Goal: Transaction & Acquisition: Purchase product/service

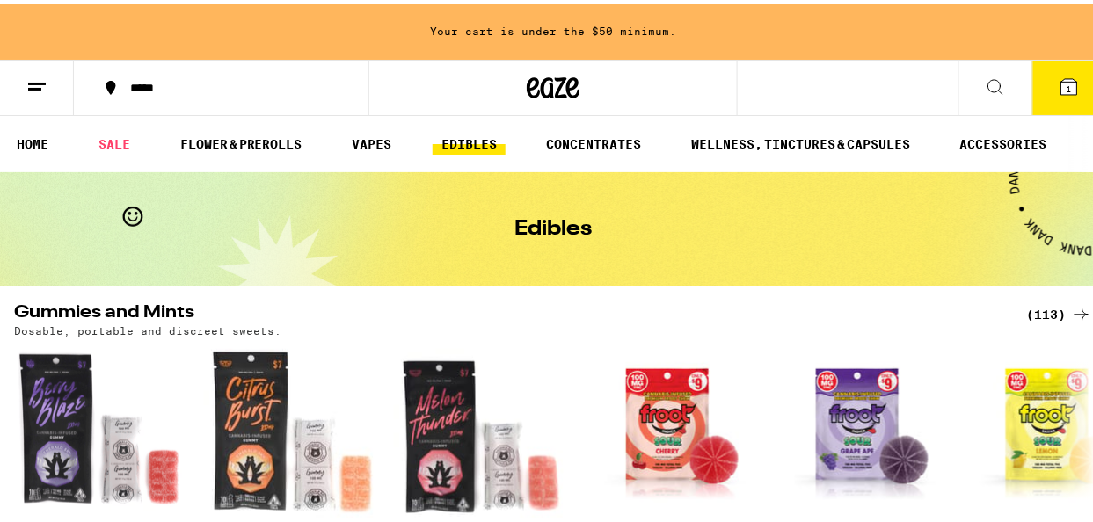
click at [1061, 81] on icon at bounding box center [1069, 84] width 16 height 16
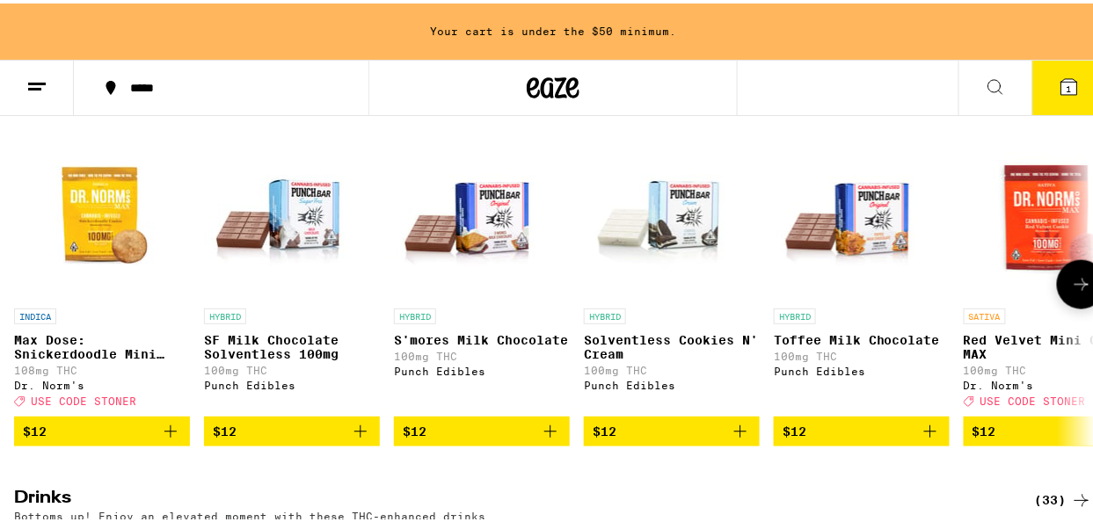
scroll to position [615, 0]
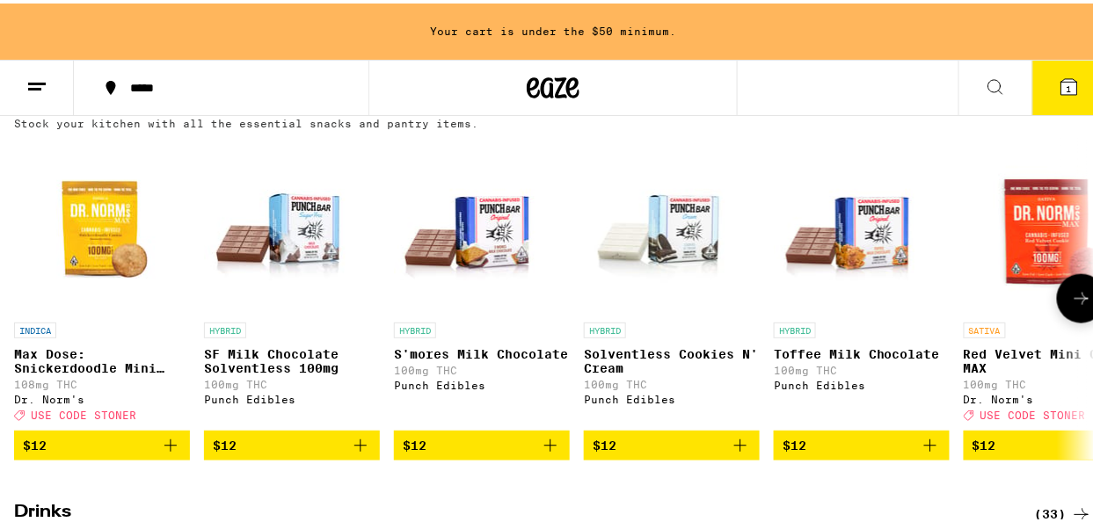
click at [1071, 306] on icon at bounding box center [1081, 295] width 21 height 21
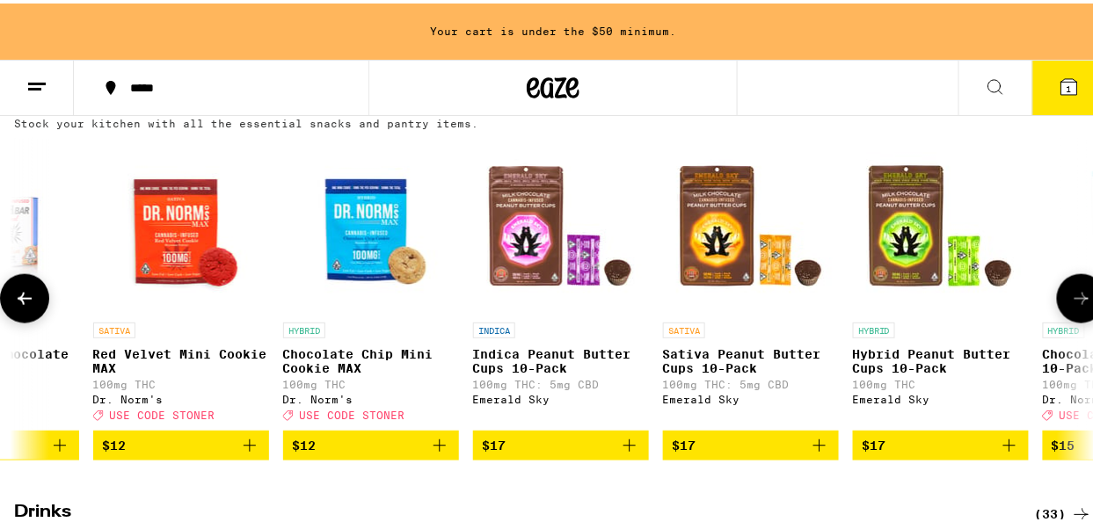
scroll to position [0, 873]
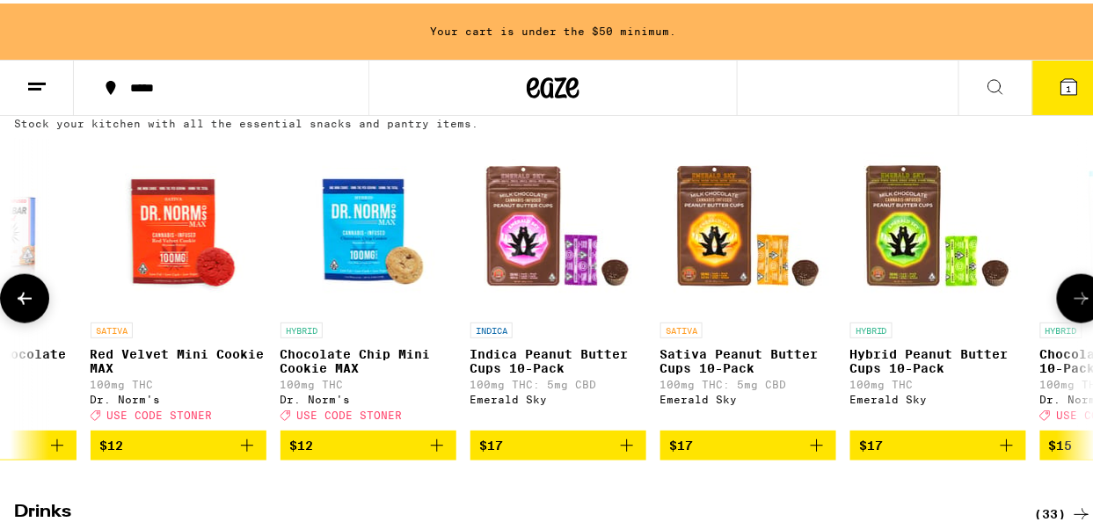
click at [1071, 306] on icon at bounding box center [1081, 295] width 21 height 21
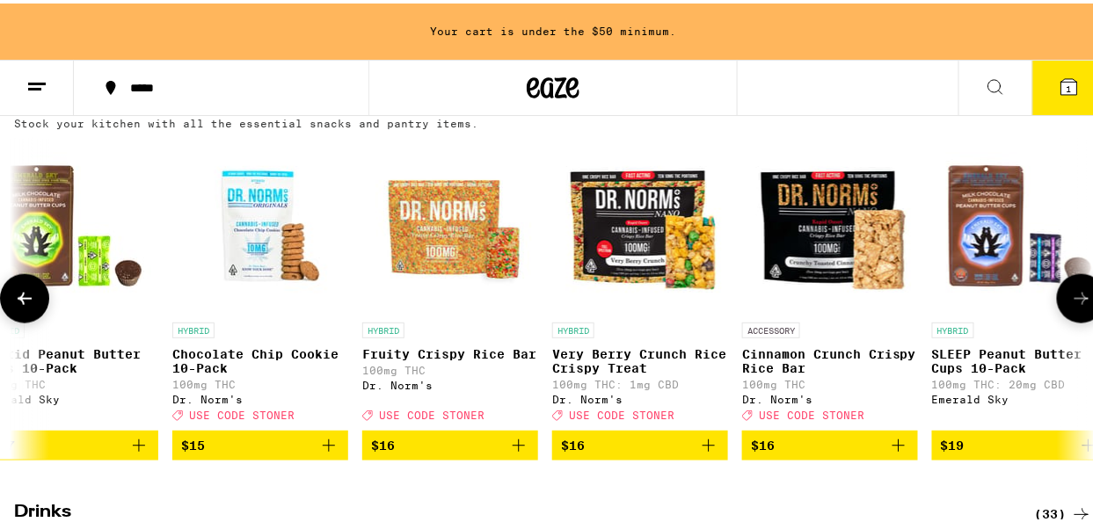
scroll to position [0, 1747]
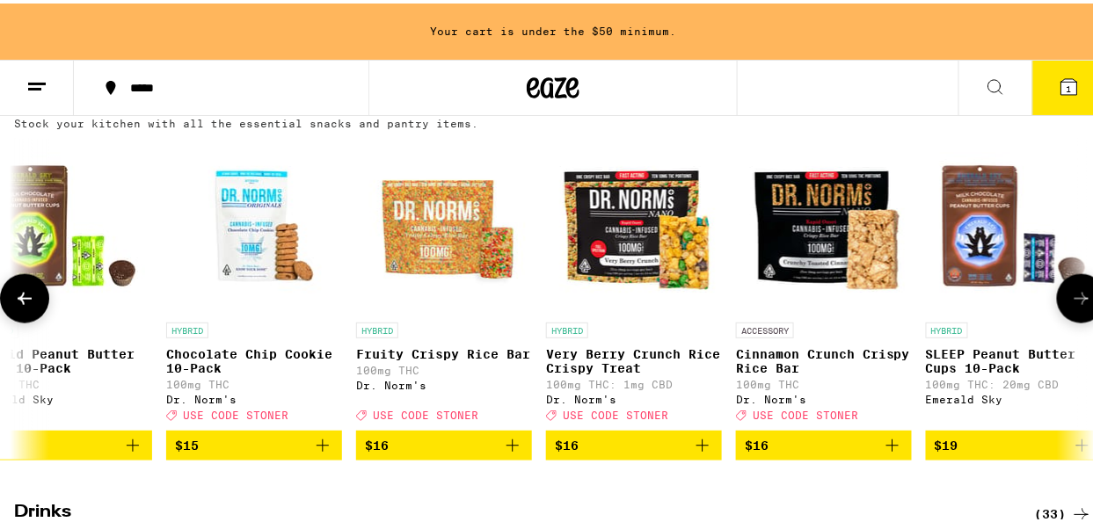
click at [1071, 306] on icon at bounding box center [1081, 295] width 21 height 21
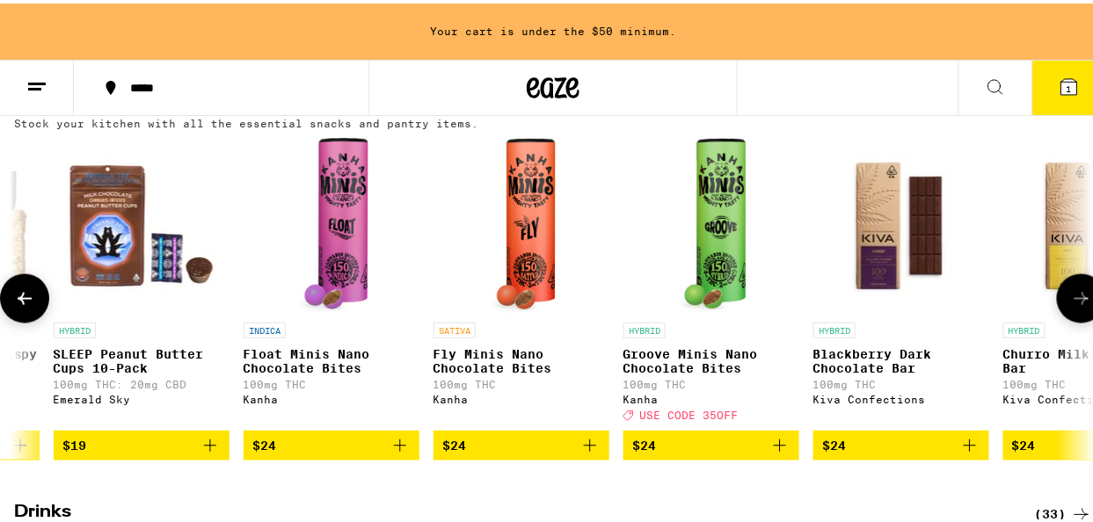
scroll to position [0, 2621]
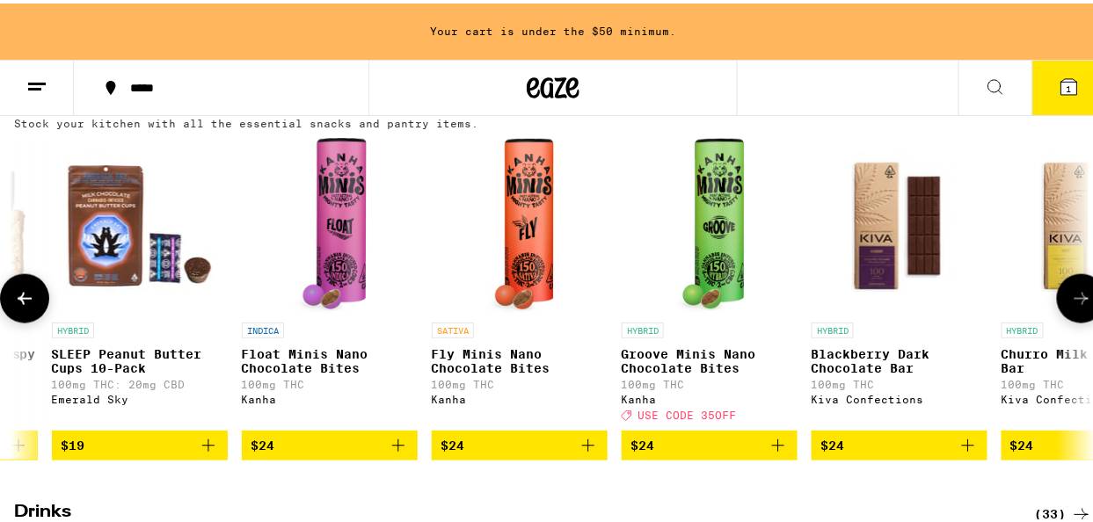
click at [1071, 306] on icon at bounding box center [1081, 295] width 21 height 21
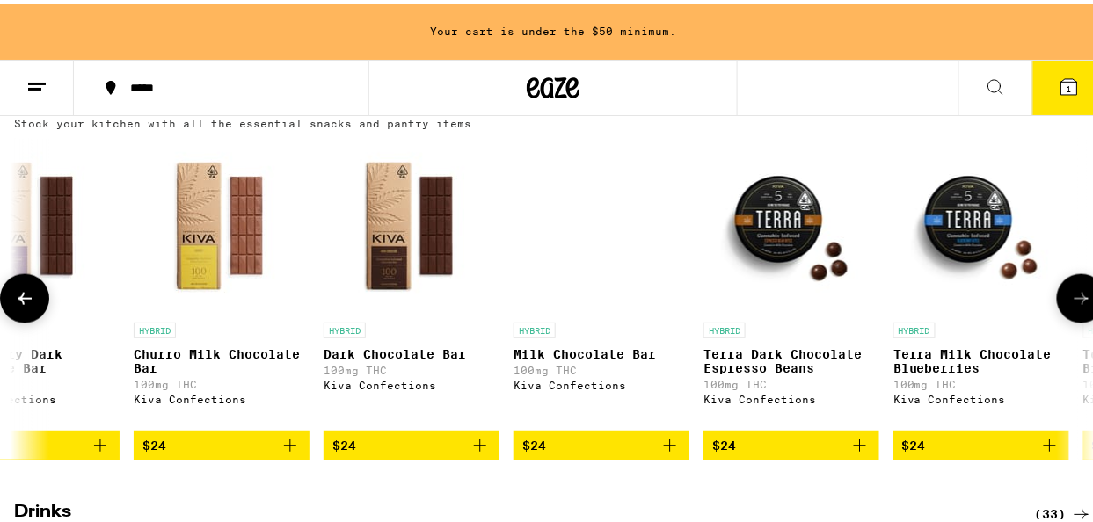
scroll to position [0, 3496]
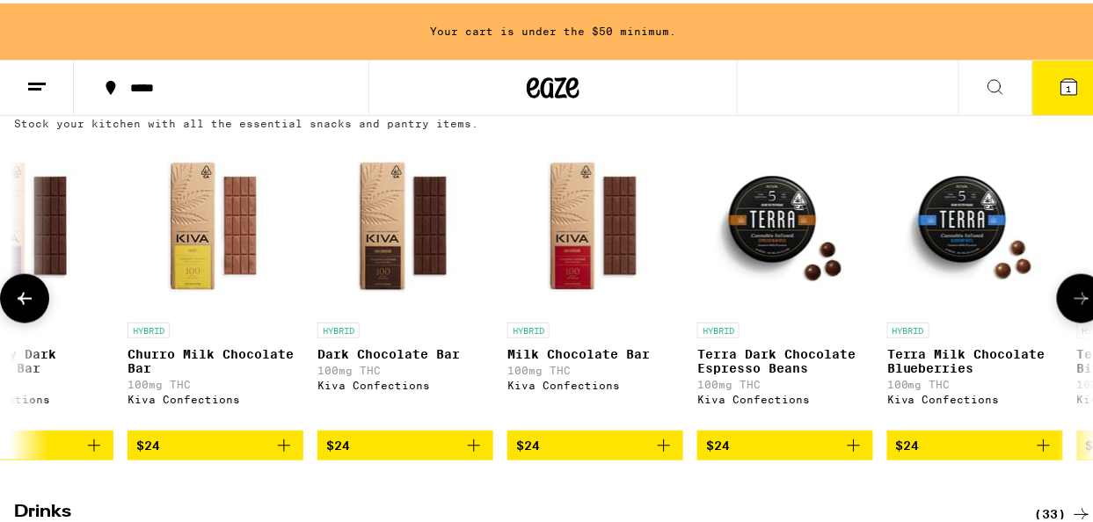
click at [1071, 306] on icon at bounding box center [1081, 295] width 21 height 21
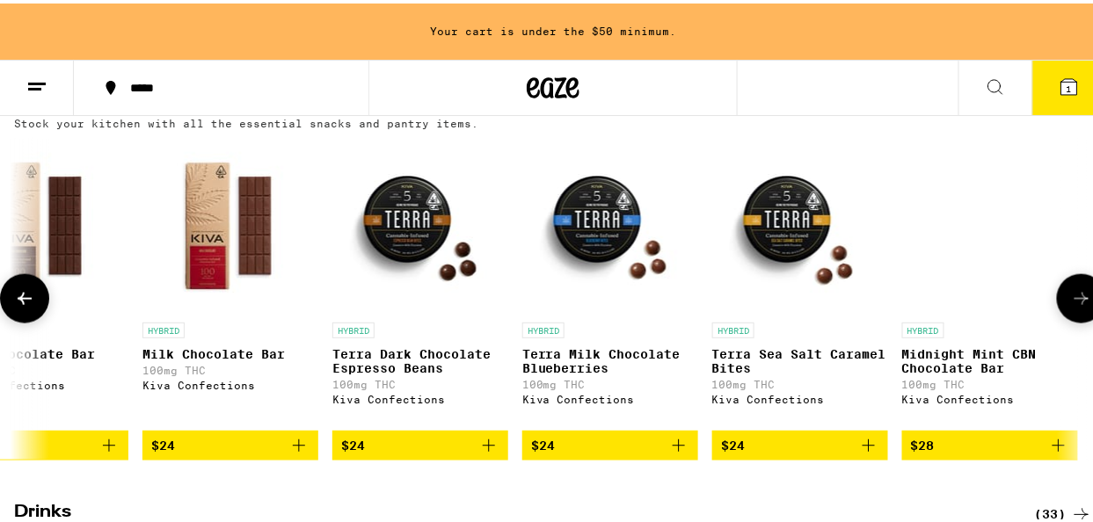
scroll to position [0, 3872]
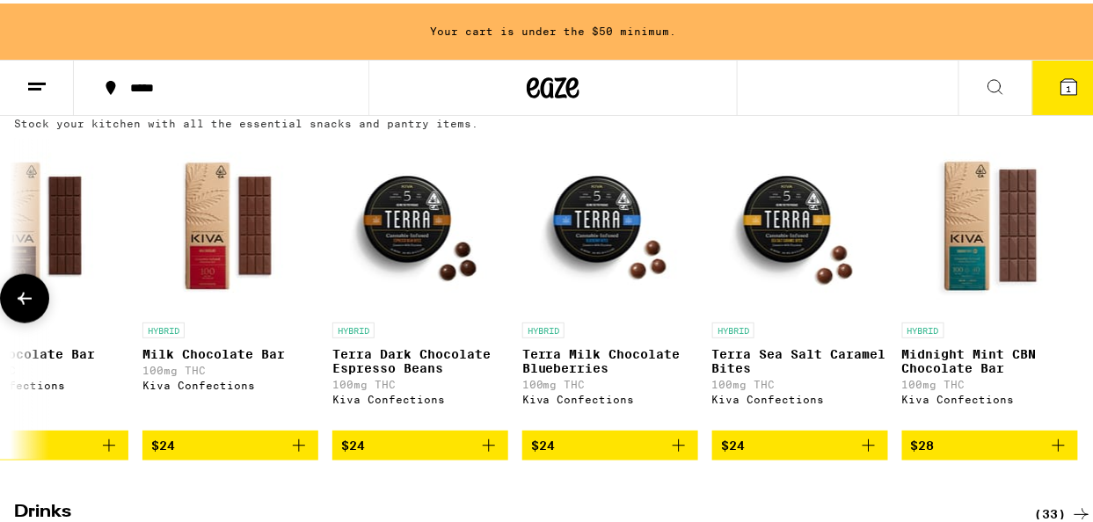
click at [1071, 320] on div at bounding box center [1081, 295] width 49 height 49
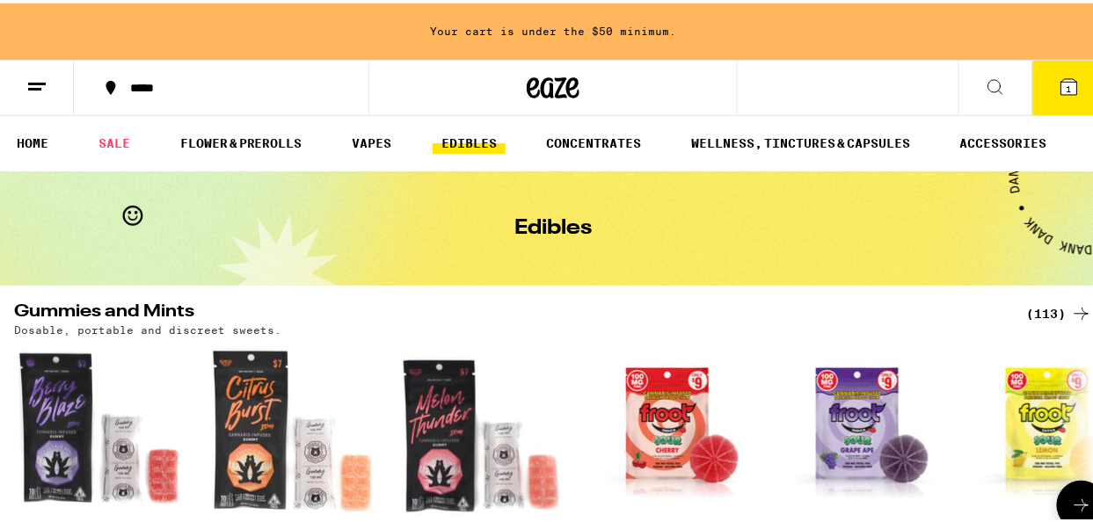
scroll to position [0, 0]
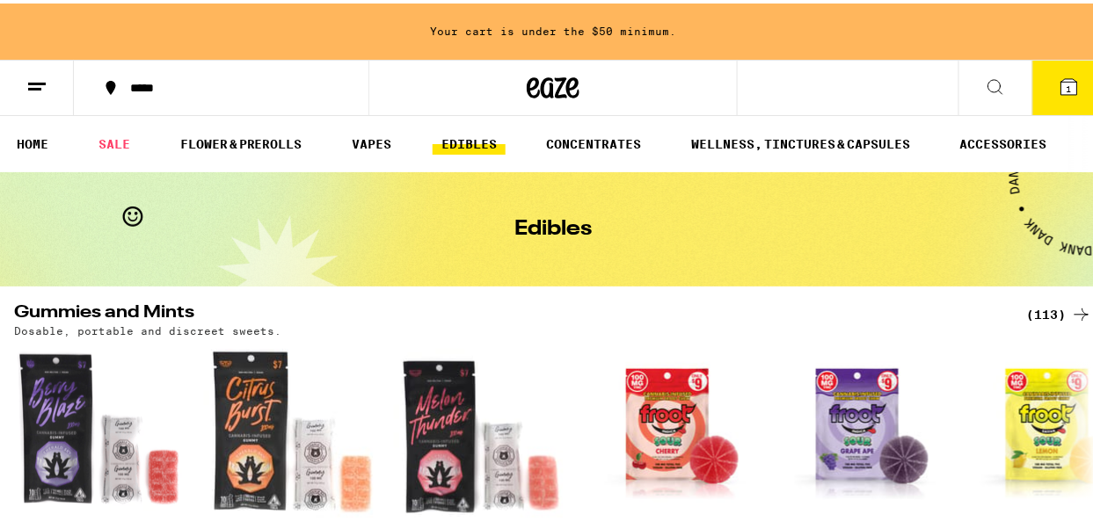
click at [463, 134] on link "EDIBLES" at bounding box center [469, 140] width 73 height 21
click at [1071, 311] on icon at bounding box center [1081, 311] width 21 height 21
click at [1071, 306] on icon at bounding box center [1081, 311] width 21 height 21
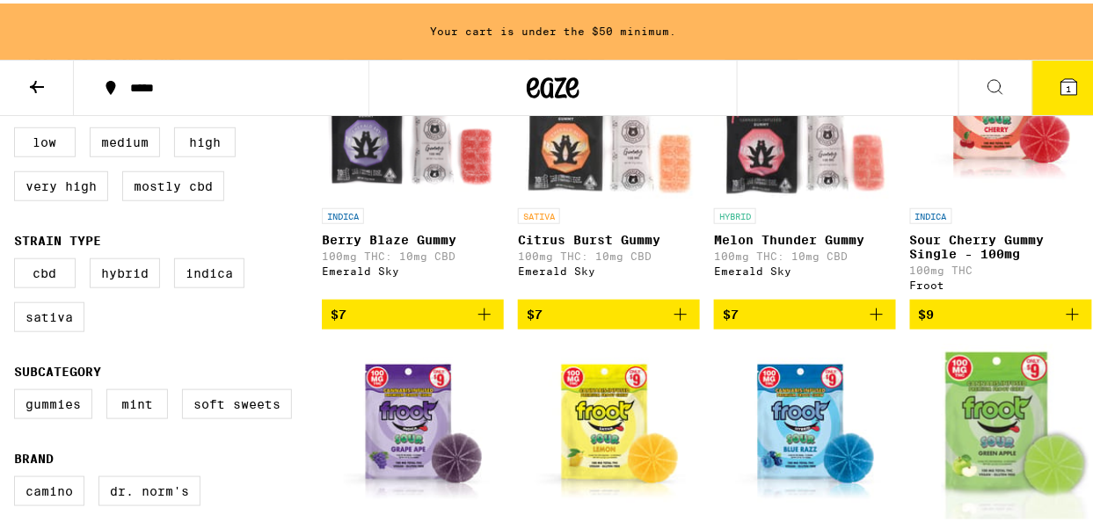
scroll to position [308, 0]
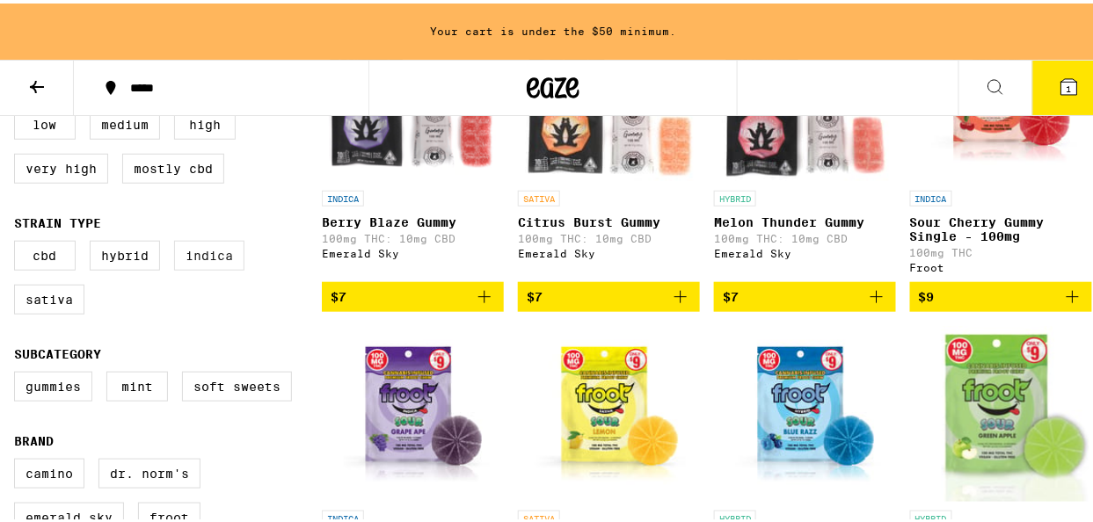
click at [207, 264] on label "Indica" at bounding box center [209, 252] width 70 height 30
click at [18, 241] on input "Indica" at bounding box center [18, 240] width 1 height 1
checkbox input "true"
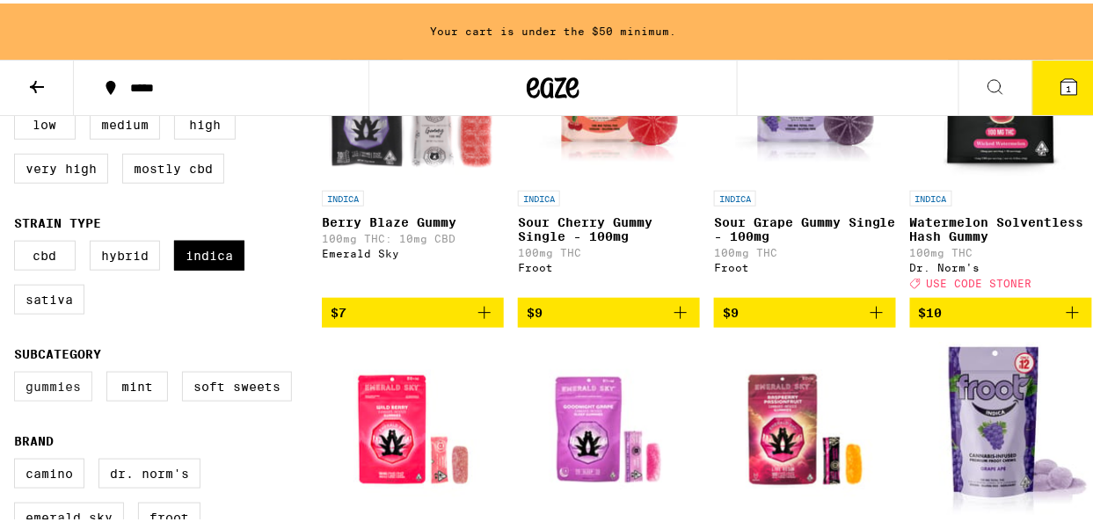
click at [50, 392] on label "Gummies" at bounding box center [53, 383] width 78 height 30
click at [18, 372] on input "Gummies" at bounding box center [18, 371] width 1 height 1
checkbox input "true"
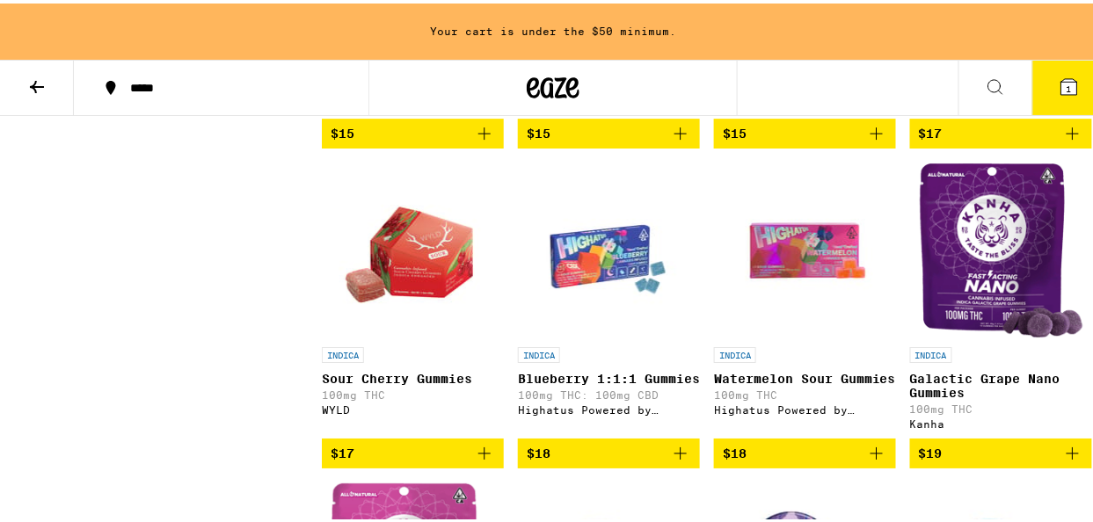
scroll to position [1641, 0]
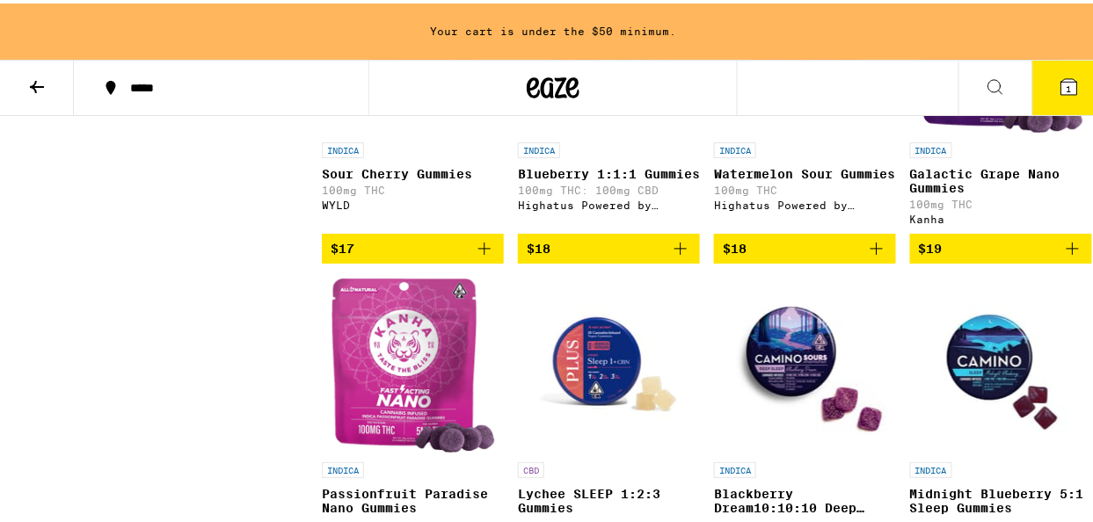
click at [594, 155] on div "INDICA" at bounding box center [609, 147] width 182 height 16
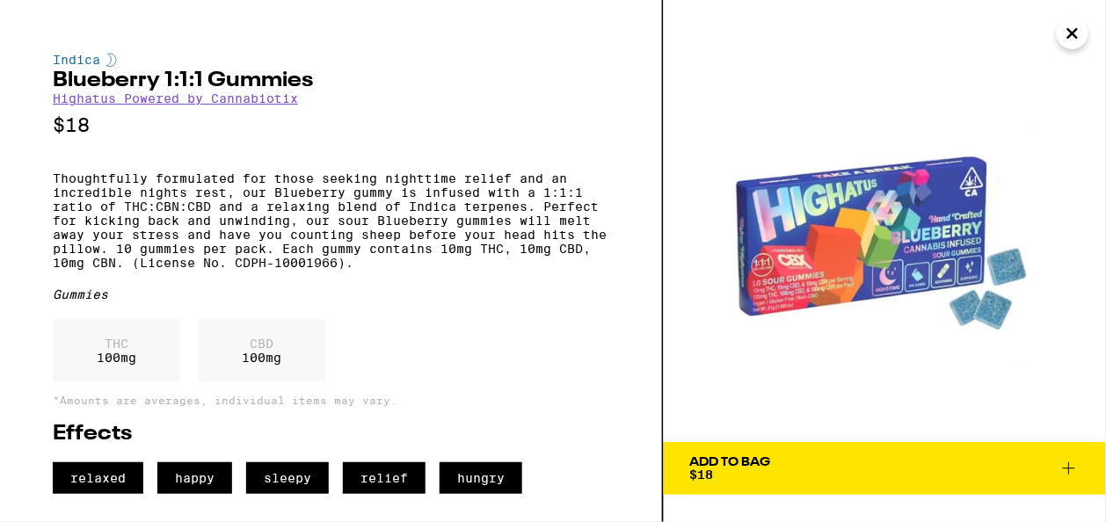
click at [1075, 457] on span "Add To Bag $18" at bounding box center [885, 468] width 390 height 25
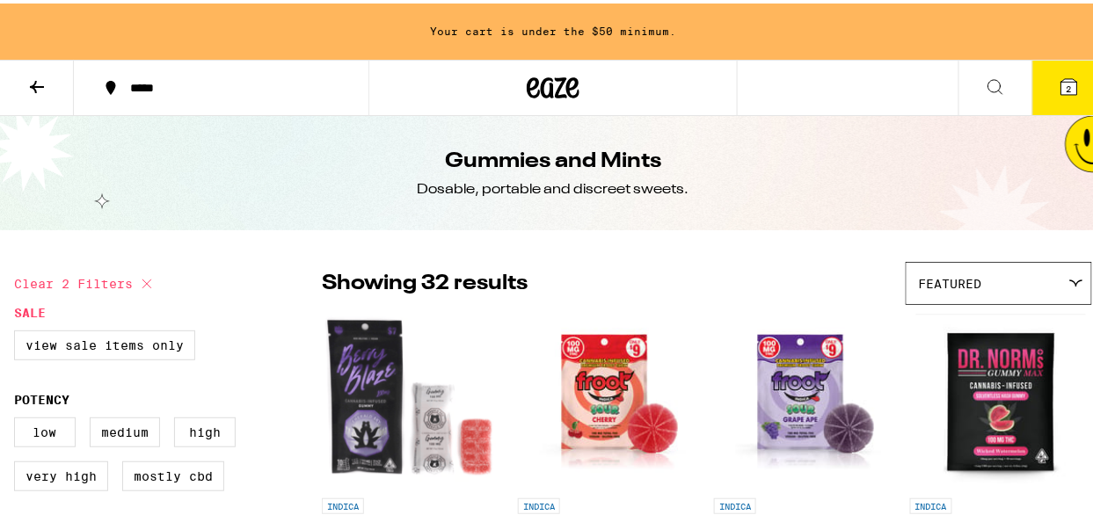
click at [1059, 78] on icon at bounding box center [1069, 83] width 21 height 21
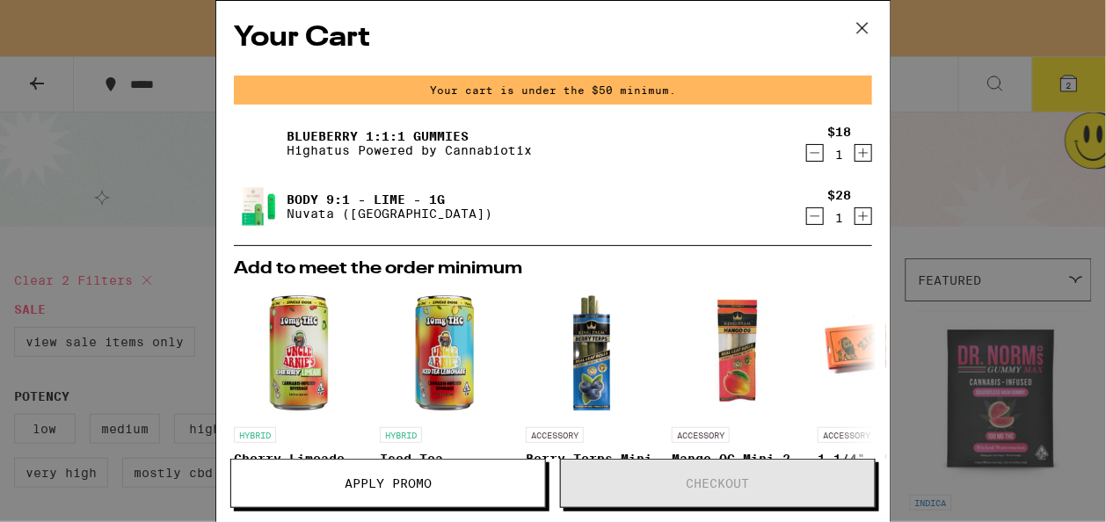
click at [867, 26] on icon at bounding box center [862, 28] width 26 height 26
